Goal: Communication & Community: Ask a question

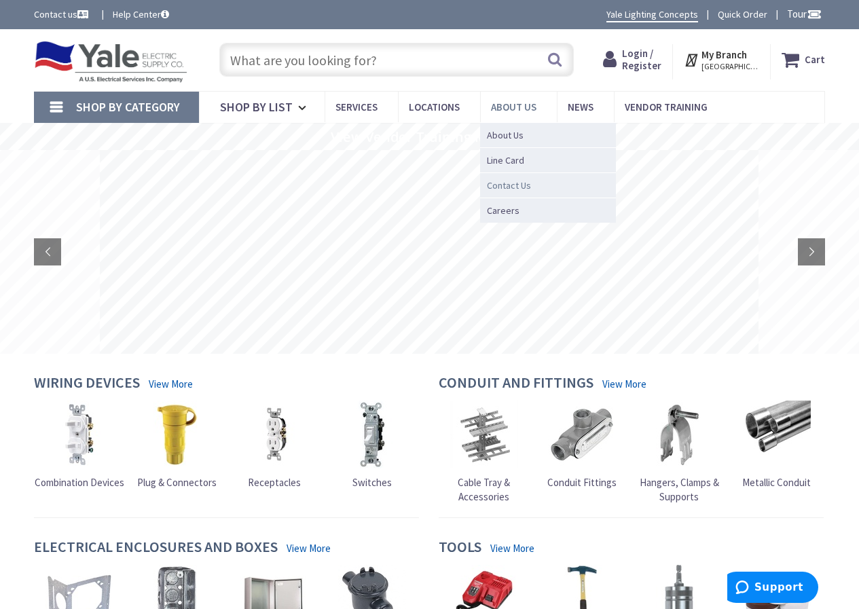
click at [514, 180] on span "Contact Us" at bounding box center [509, 186] width 44 height 14
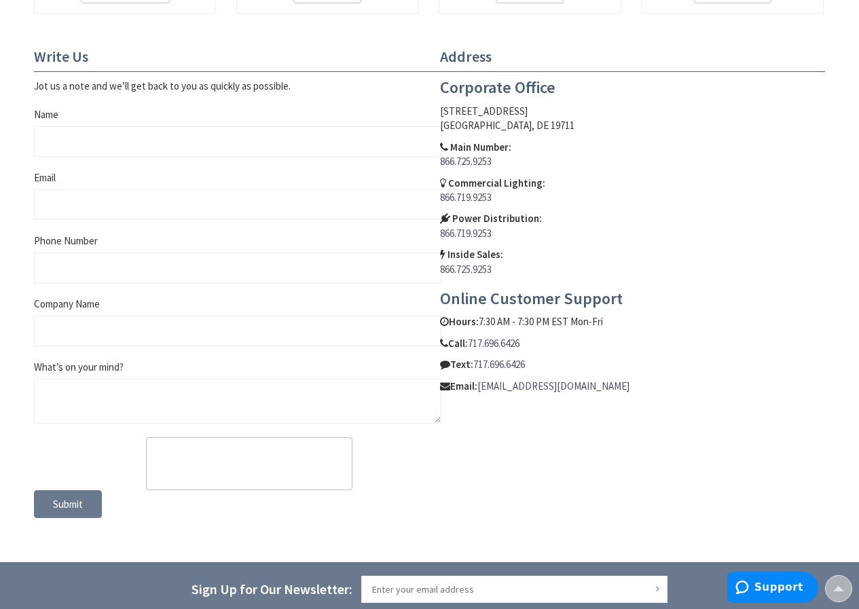
scroll to position [514, 0]
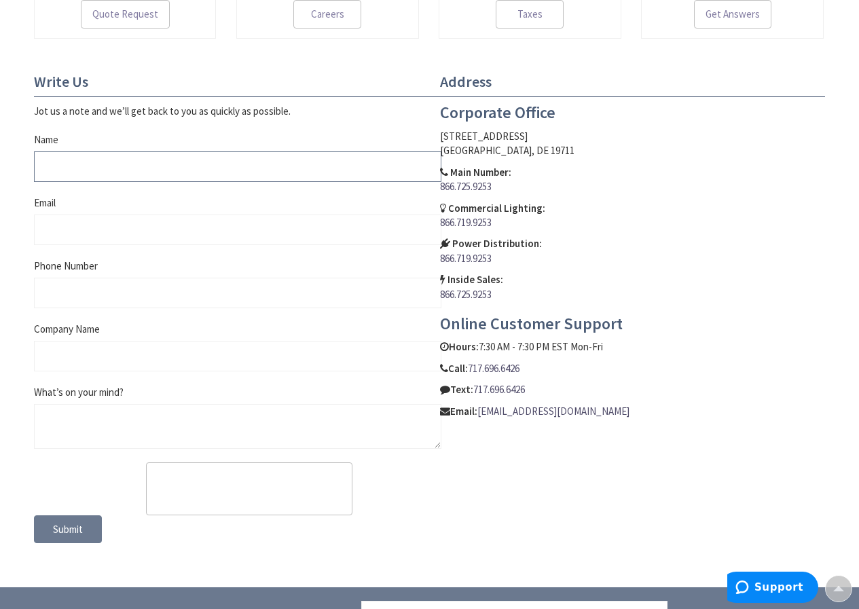
click at [136, 173] on input "Name" at bounding box center [237, 166] width 407 height 31
type input "Thomas Everett"
type input "thomas.costingestimator@gmail.com"
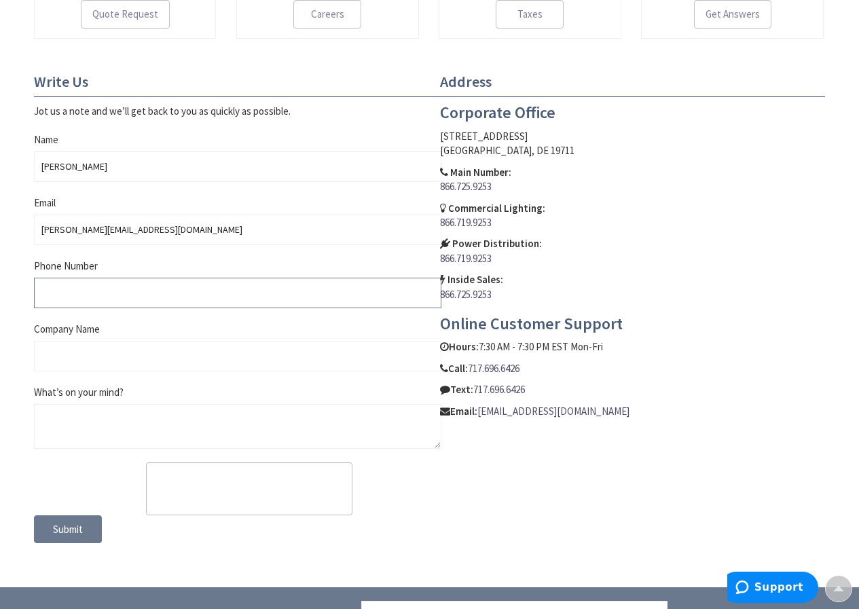
type input "6469304111"
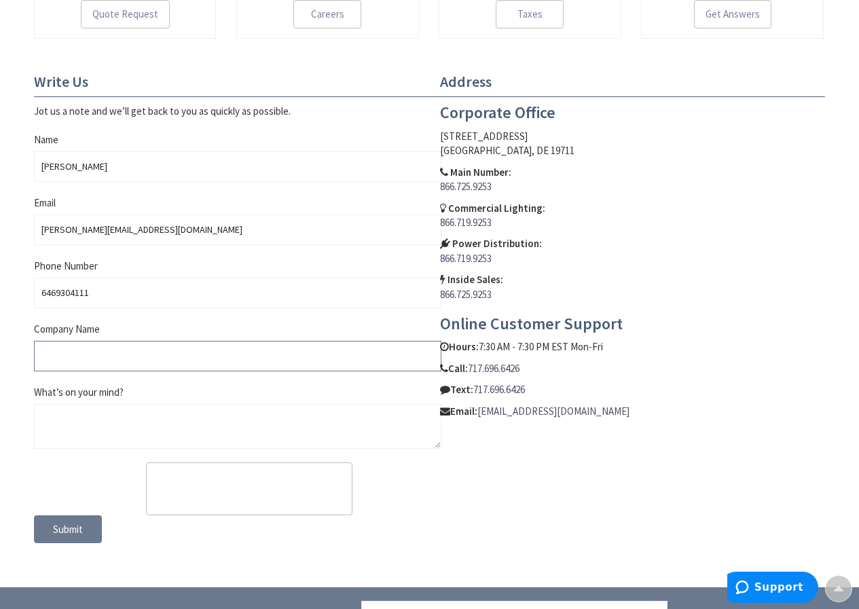
type input "All Pro Estimation"
click at [153, 434] on textarea "What’s on your mind?" at bounding box center [237, 426] width 407 height 45
paste textarea "Hello👋, I’m Thomas Everett, Senior Project Estimator at All-Pro Estimation LLC.…"
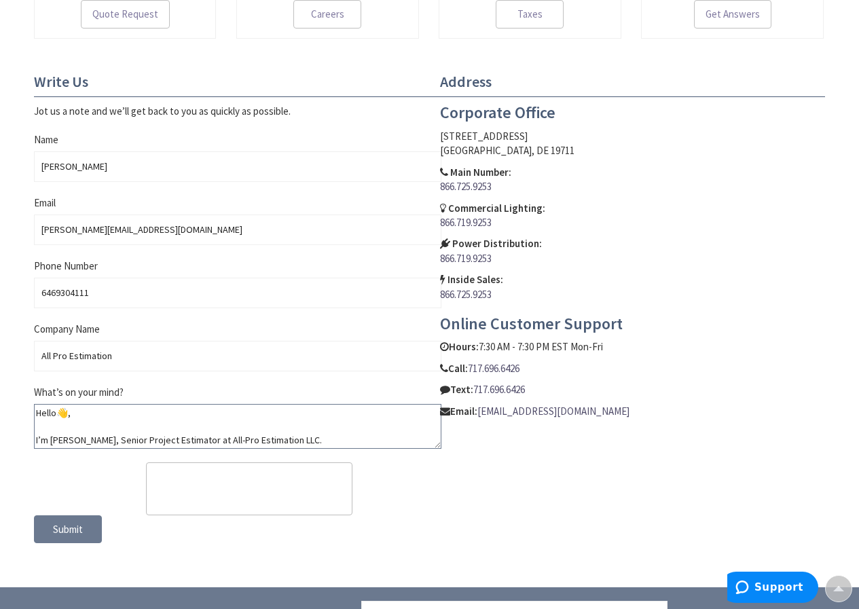
scroll to position [229, 0]
type textarea "Hello👋, I’m Thomas Everett, Senior Project Estimator at All-Pro Estimation LLC.…"
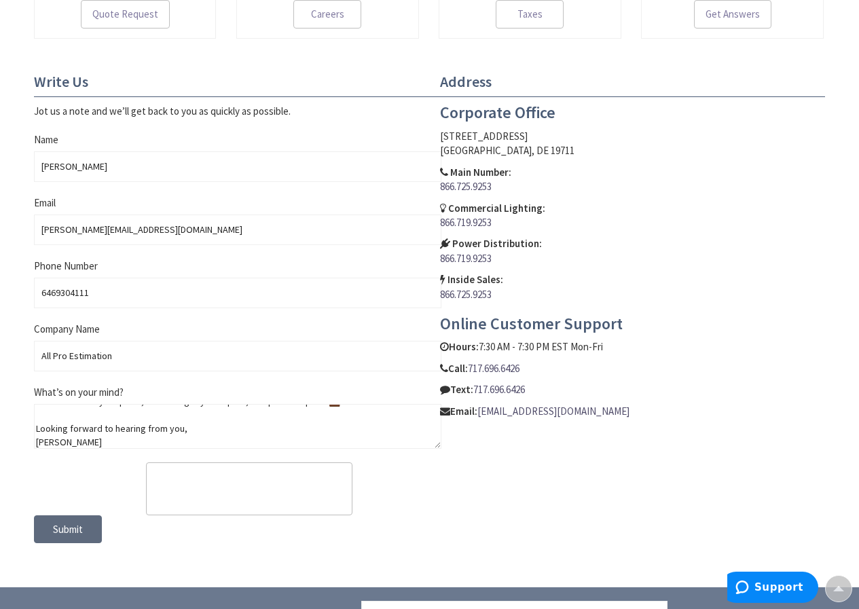
click at [73, 533] on span "Submit" at bounding box center [68, 529] width 30 height 13
